Goal: Transaction & Acquisition: Purchase product/service

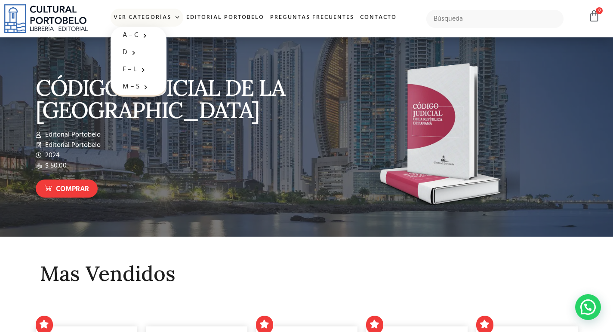
click at [177, 18] on span at bounding box center [175, 17] width 9 height 13
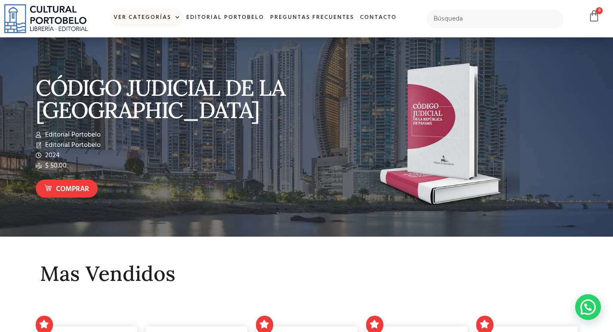
click at [178, 16] on span at bounding box center [175, 17] width 9 height 13
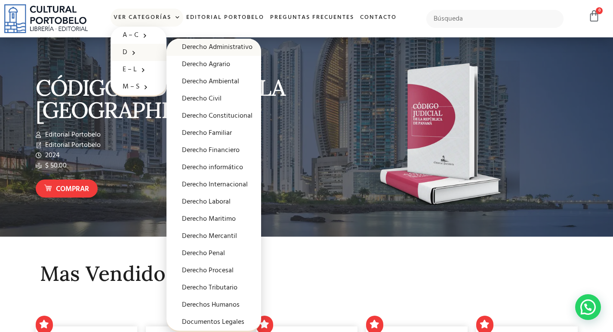
click at [197, 46] on link "Derecho Administrativo" at bounding box center [213, 47] width 95 height 17
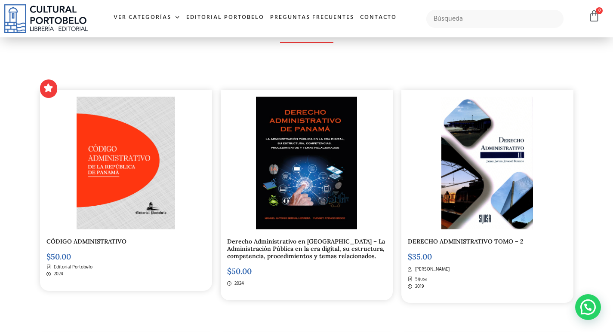
scroll to position [172, 0]
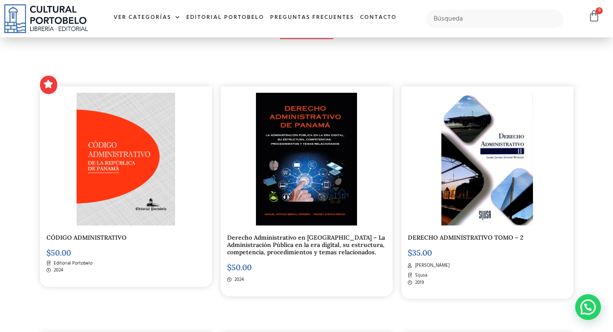
click at [454, 238] on link "DERECHO ADMINISTRATIVO TOMO – 2" at bounding box center [465, 238] width 115 height 8
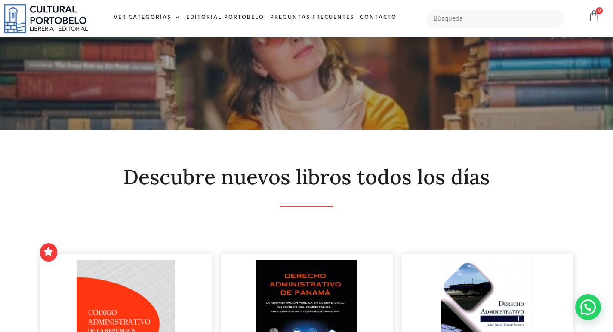
scroll to position [0, 0]
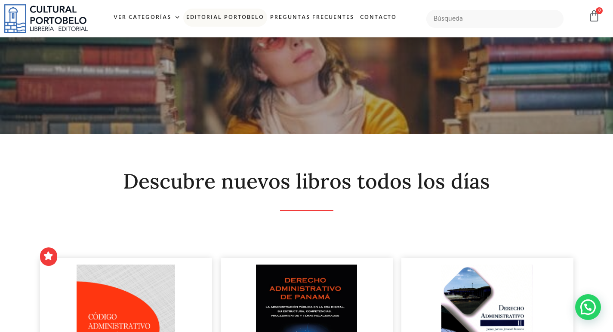
click at [246, 17] on link "Editorial Portobelo" at bounding box center [225, 18] width 84 height 18
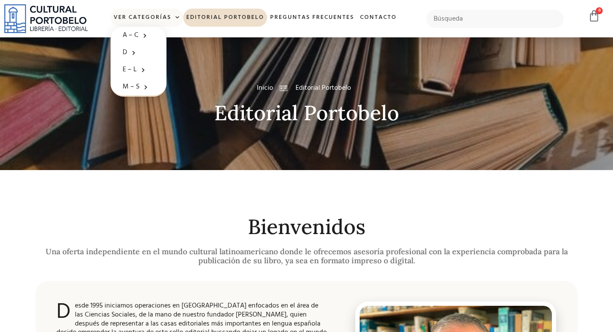
click at [150, 18] on link "Ver Categorías" at bounding box center [147, 18] width 73 height 18
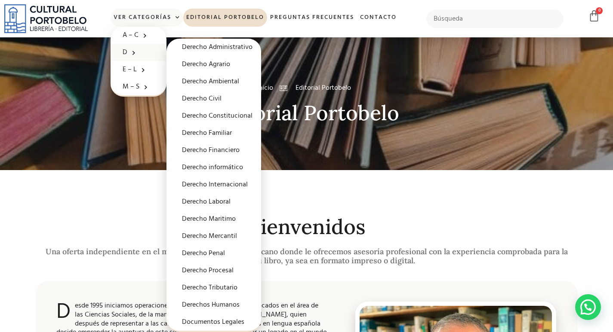
click at [127, 52] on span at bounding box center [131, 52] width 9 height 13
click at [219, 46] on link "Derecho Administrativo" at bounding box center [213, 47] width 95 height 17
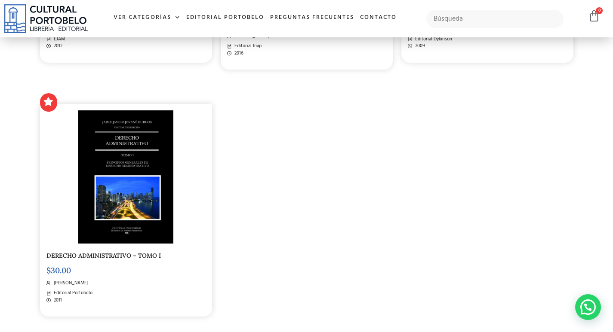
scroll to position [1548, 0]
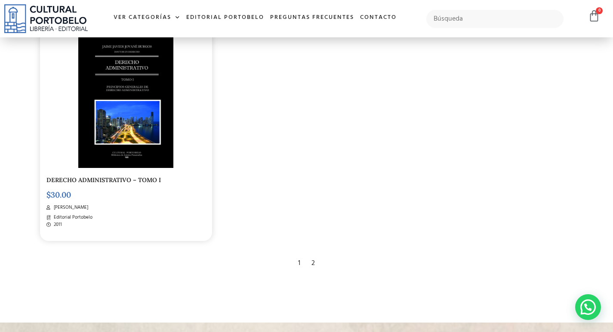
click at [312, 270] on div "2" at bounding box center [313, 263] width 12 height 19
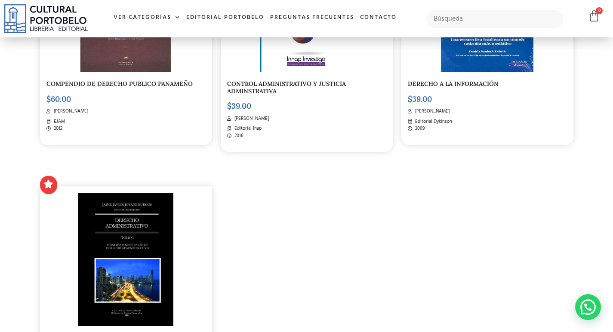
scroll to position [1462, 0]
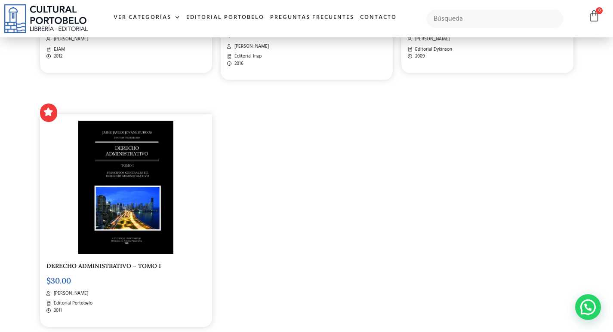
click at [112, 181] on img at bounding box center [125, 187] width 95 height 133
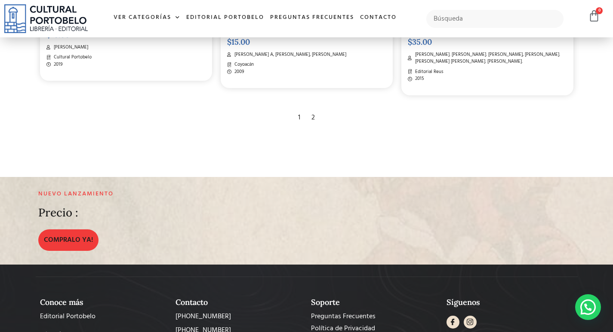
scroll to position [903, 0]
